Goal: Task Accomplishment & Management: Use online tool/utility

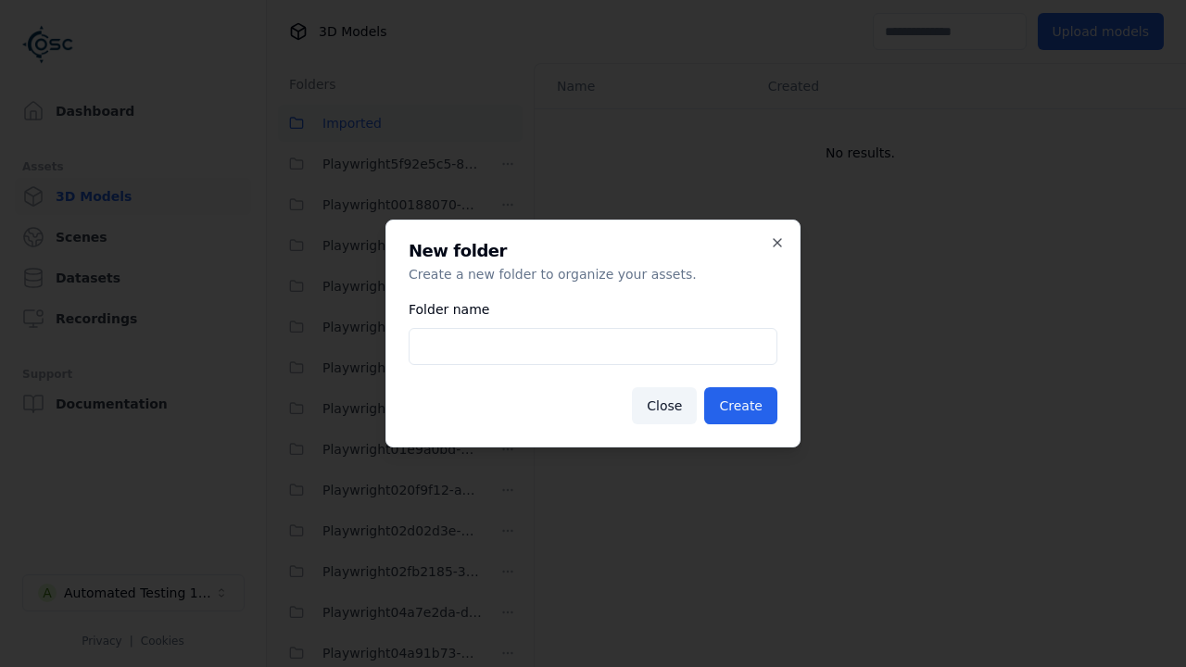
scroll to position [42527, 0]
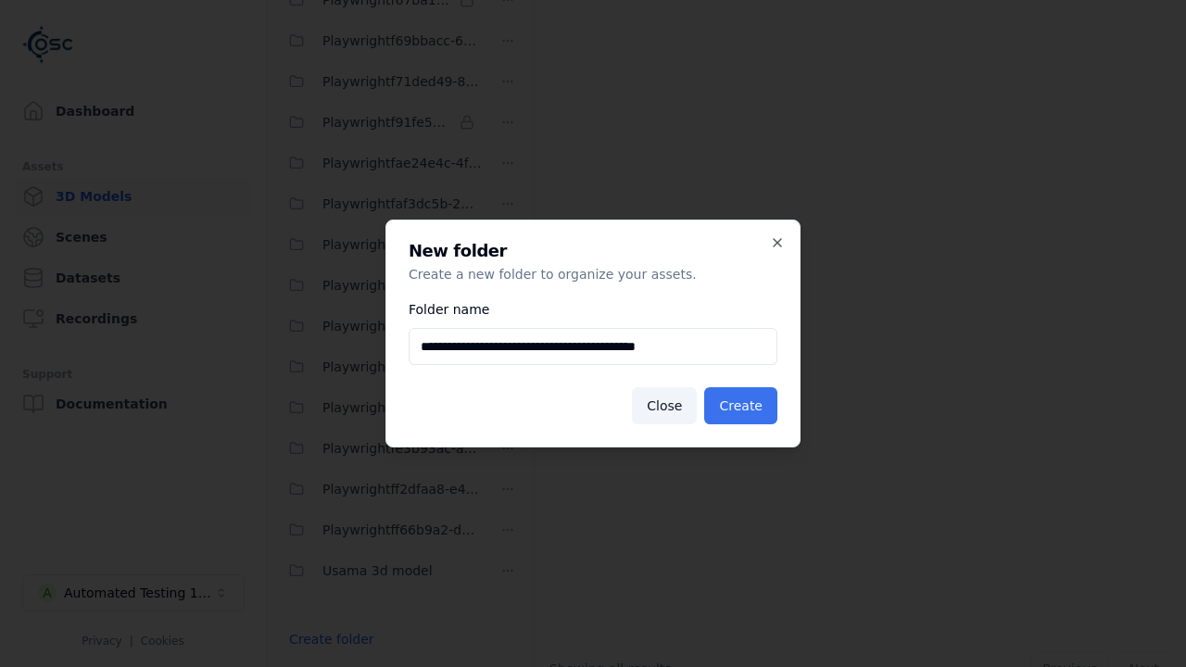
type input "**********"
click at [743, 406] on button "Create" at bounding box center [740, 405] width 73 height 37
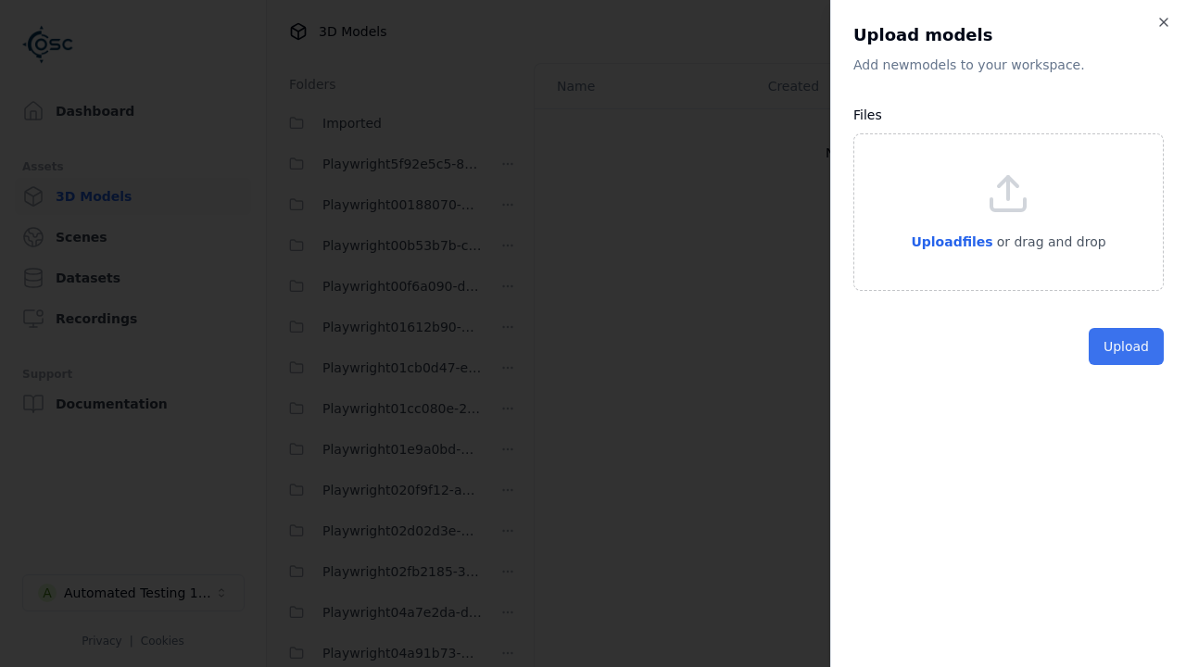
click at [1128, 365] on button "Upload" at bounding box center [1126, 346] width 75 height 37
